Goal: Transaction & Acquisition: Obtain resource

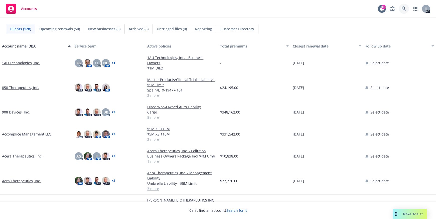
click at [402, 9] on icon at bounding box center [403, 9] width 5 height 5
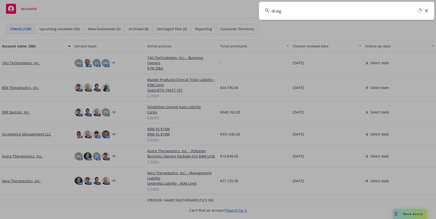
type input "draig"
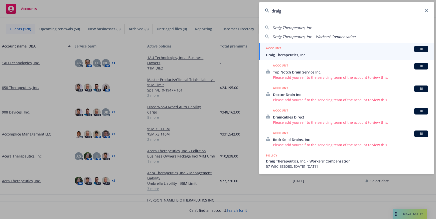
click at [288, 55] on span "Draig Therapeutics, Inc." at bounding box center [347, 54] width 162 height 5
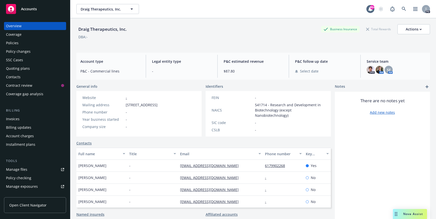
click at [13, 44] on div "Policies" at bounding box center [12, 43] width 13 height 8
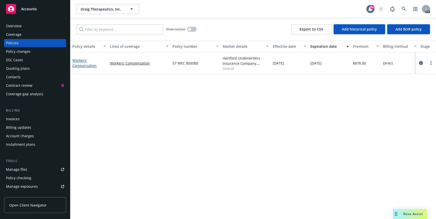
click at [84, 65] on link "Workers' Compensation" at bounding box center [84, 63] width 24 height 10
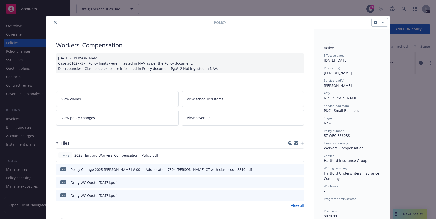
click at [297, 170] on icon "preview file" at bounding box center [299, 170] width 5 height 4
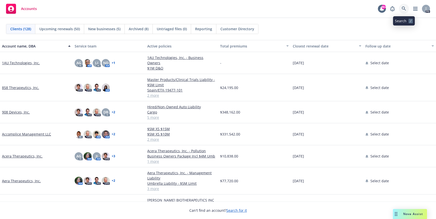
click at [405, 8] on icon at bounding box center [403, 9] width 5 height 5
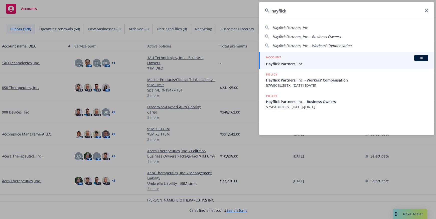
type input "hayflick"
click at [285, 66] on span "Hayflick Partners, Inc." at bounding box center [347, 63] width 162 height 5
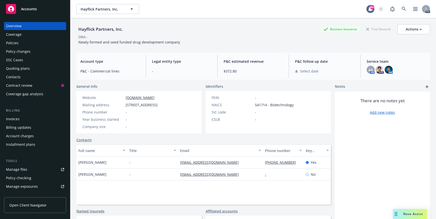
click at [13, 42] on div "Policies" at bounding box center [12, 43] width 13 height 8
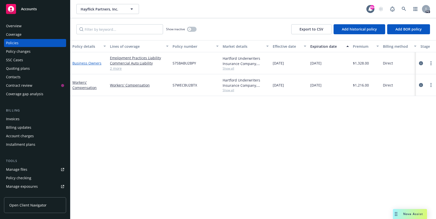
click at [81, 64] on link "Business Owners" at bounding box center [86, 63] width 29 height 5
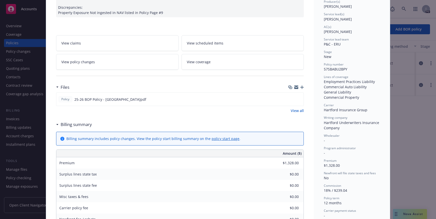
scroll to position [75, 0]
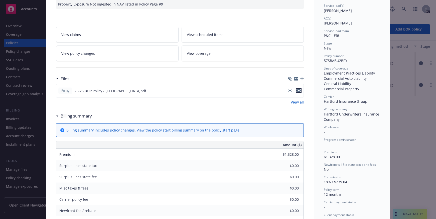
click at [298, 91] on icon "preview file" at bounding box center [298, 91] width 5 height 4
